Goal: Transaction & Acquisition: Purchase product/service

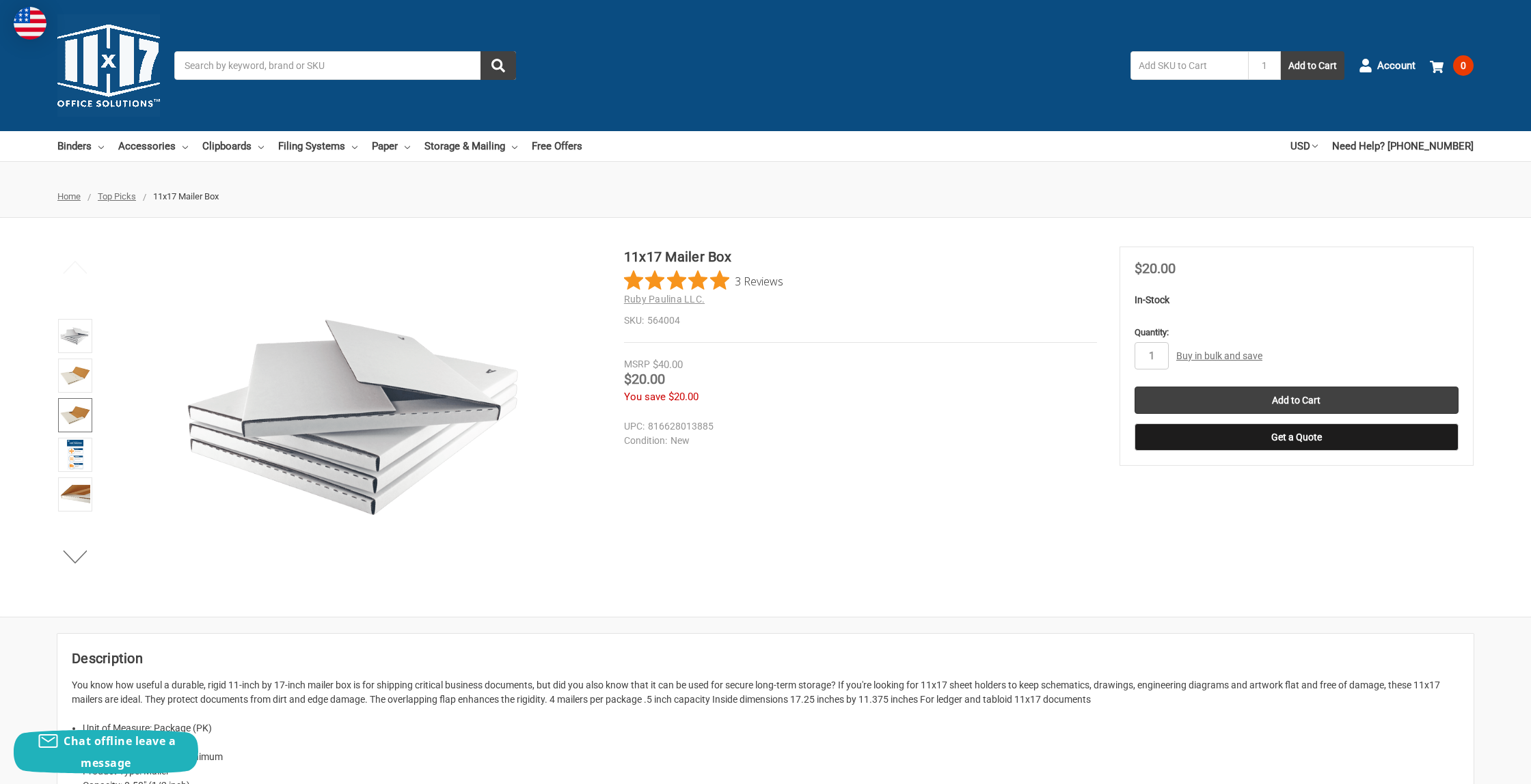
click at [78, 424] on img at bounding box center [75, 415] width 30 height 30
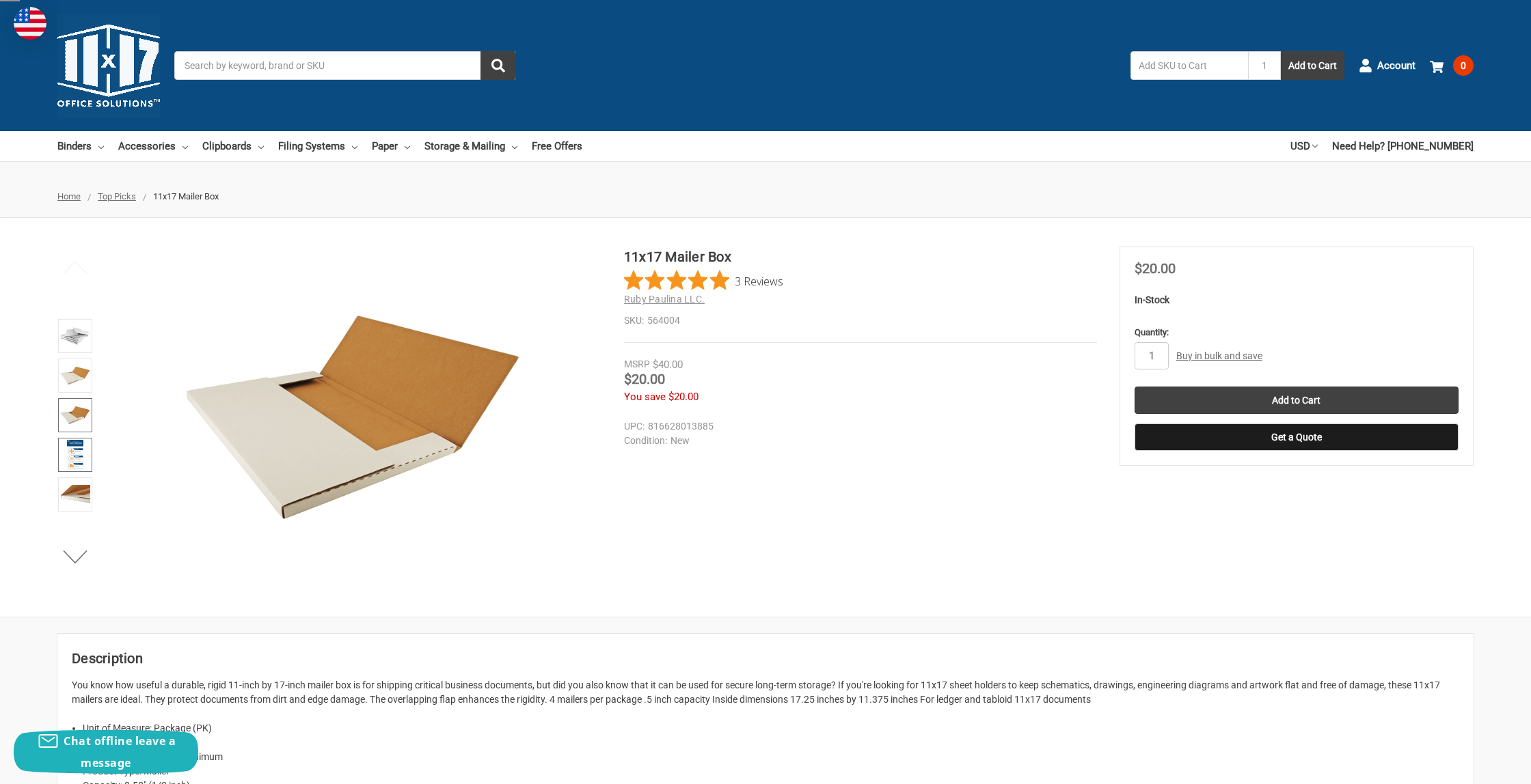
click at [77, 467] on img at bounding box center [75, 454] width 17 height 30
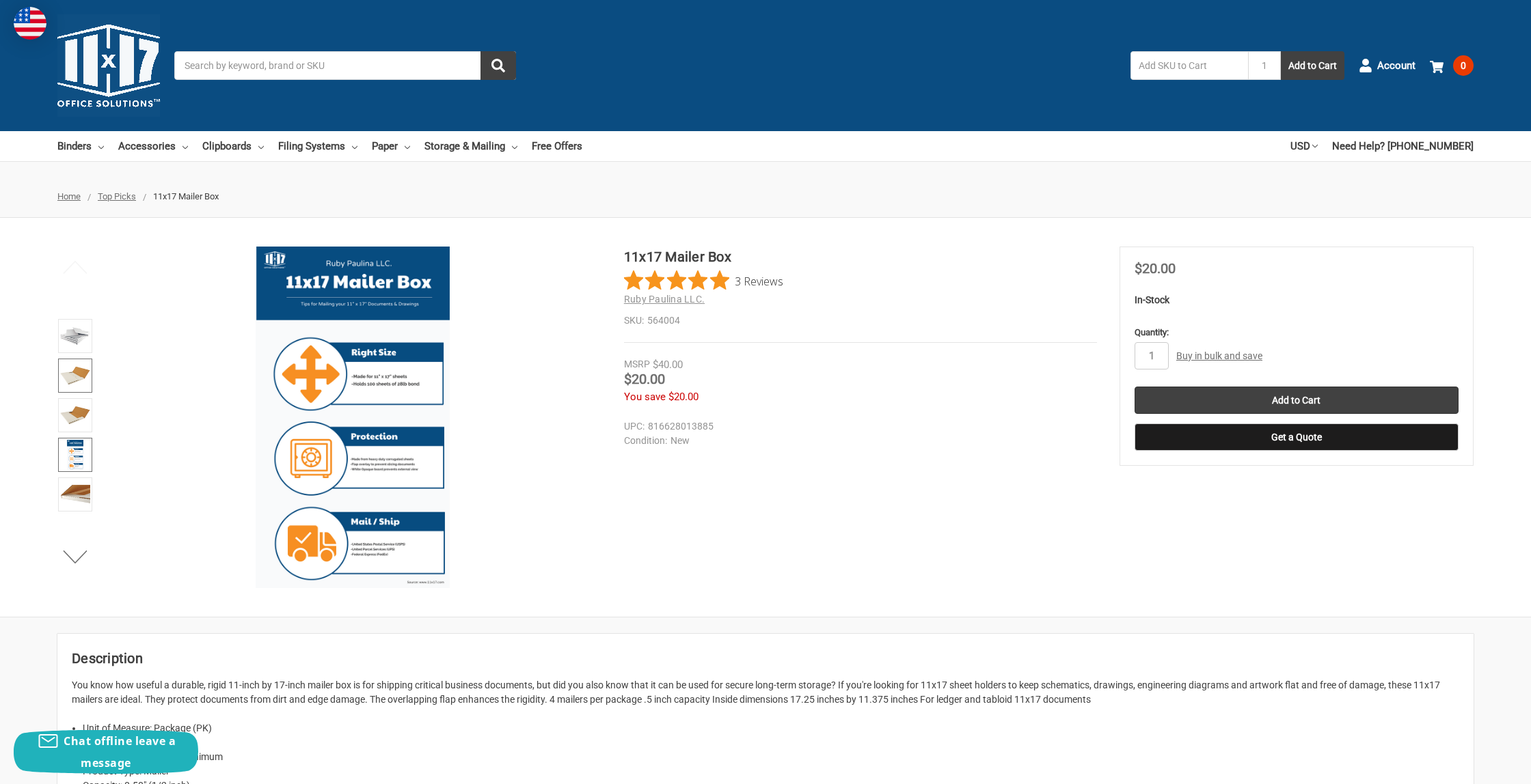
click at [83, 364] on img at bounding box center [75, 375] width 30 height 30
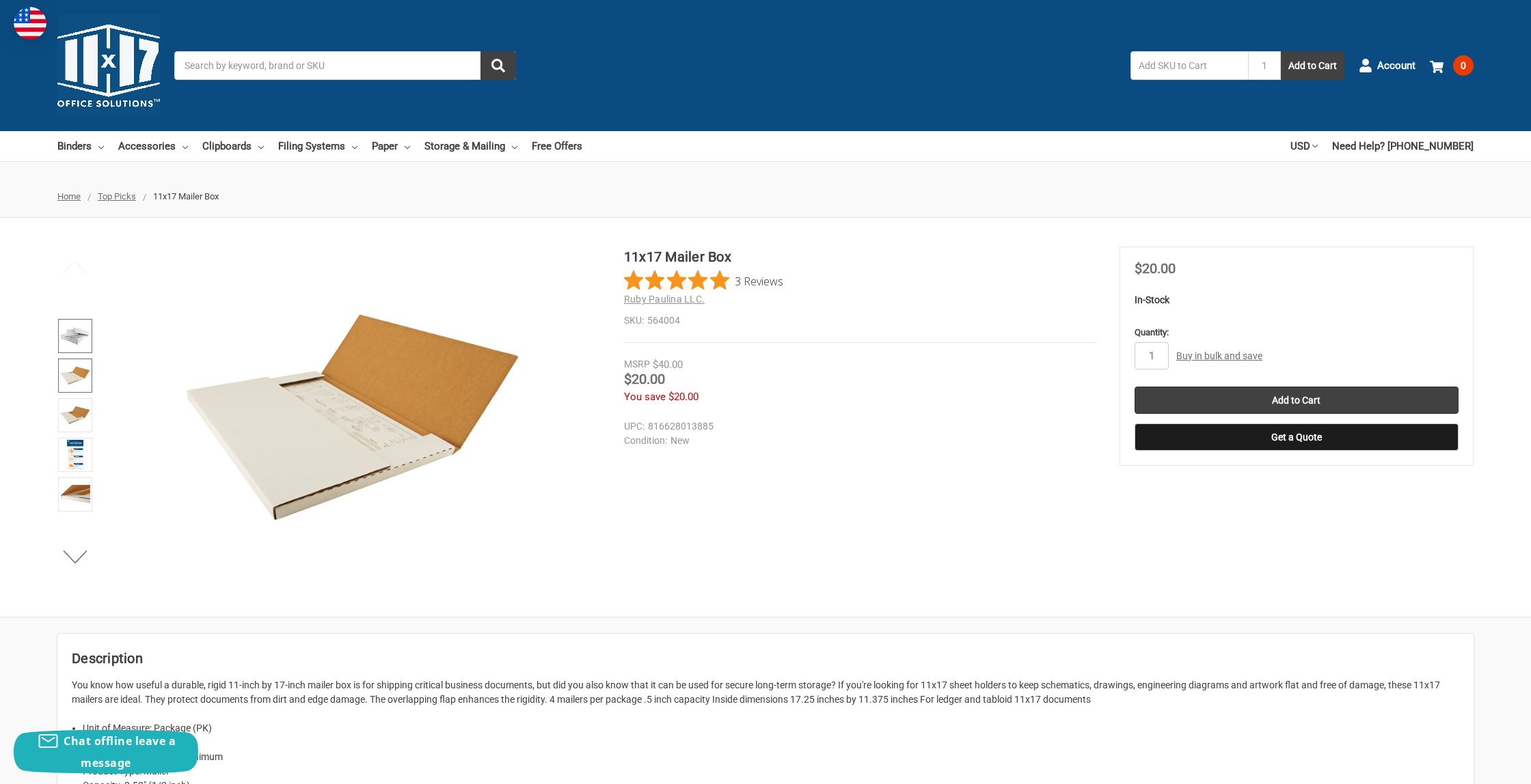
click at [83, 332] on img at bounding box center [75, 336] width 30 height 30
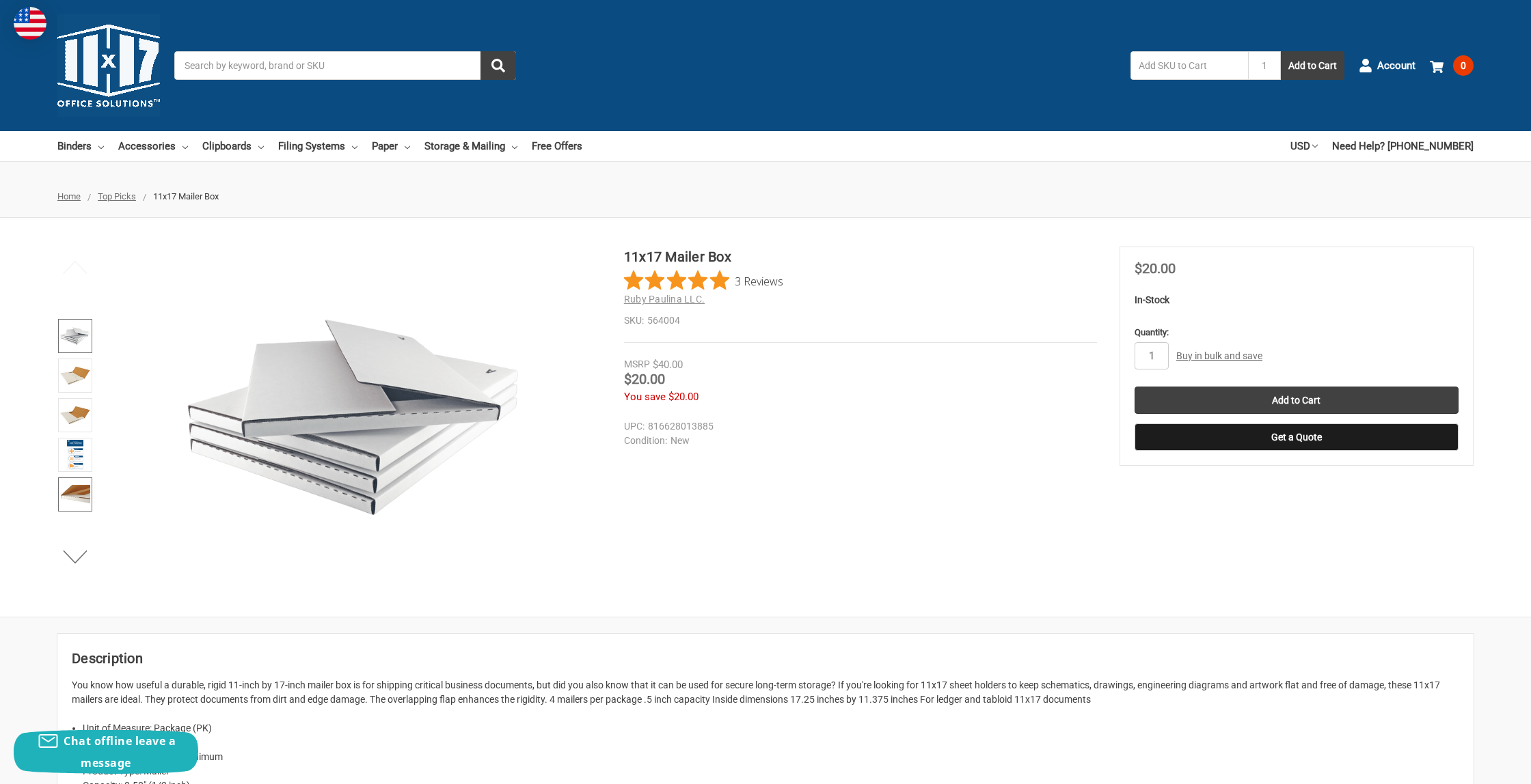
click at [73, 501] on img at bounding box center [75, 494] width 30 height 30
